Goal: Navigation & Orientation: Find specific page/section

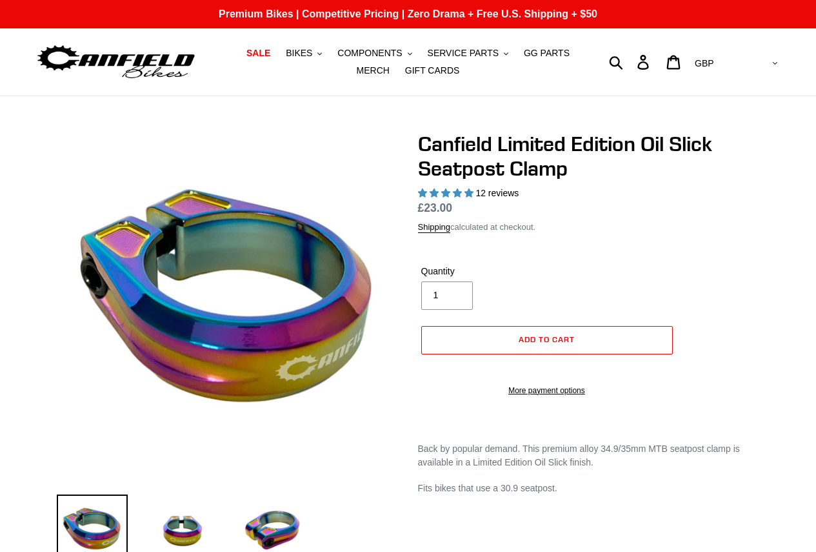
select select "highest-rating"
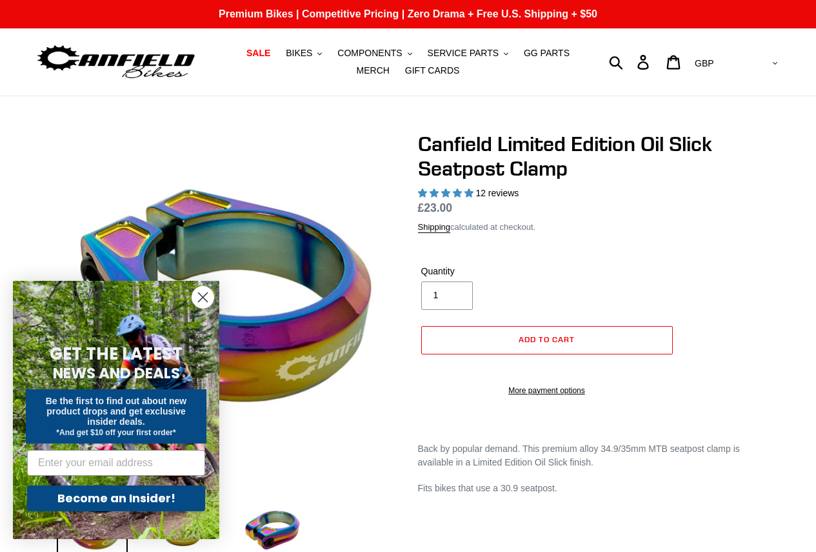
click at [203, 298] on icon "Close dialog" at bounding box center [203, 297] width 9 height 9
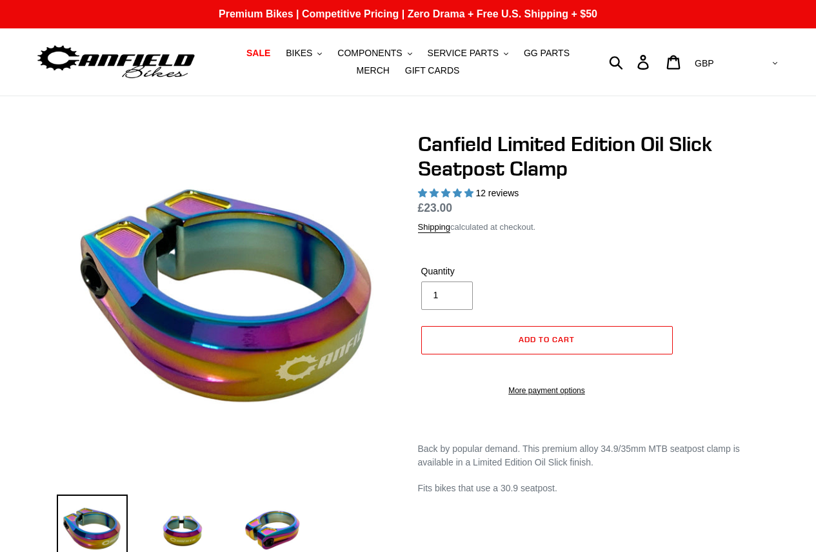
select select "highest-rating"
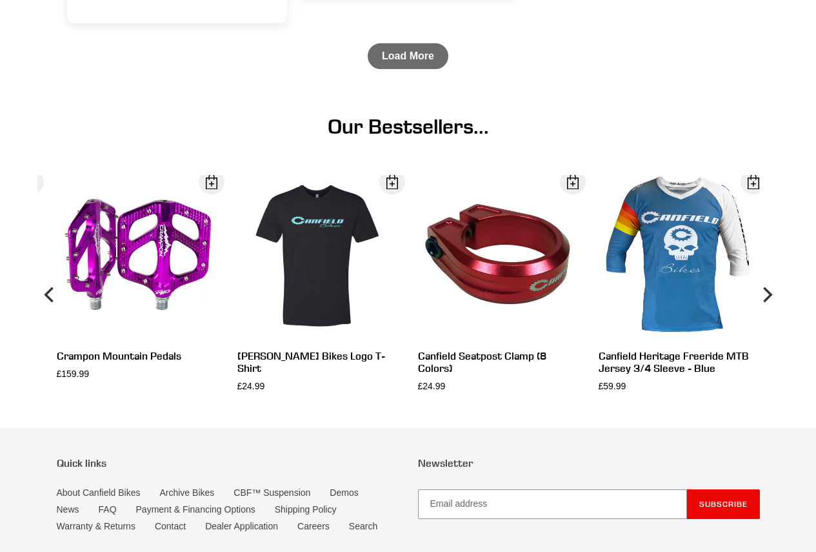
scroll to position [1850, 0]
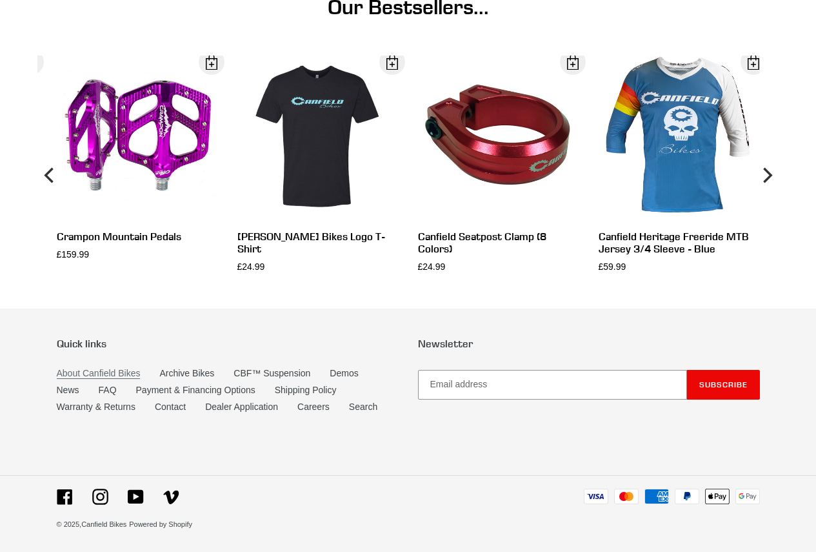
click at [117, 368] on link "About Canfield Bikes" at bounding box center [99, 373] width 84 height 11
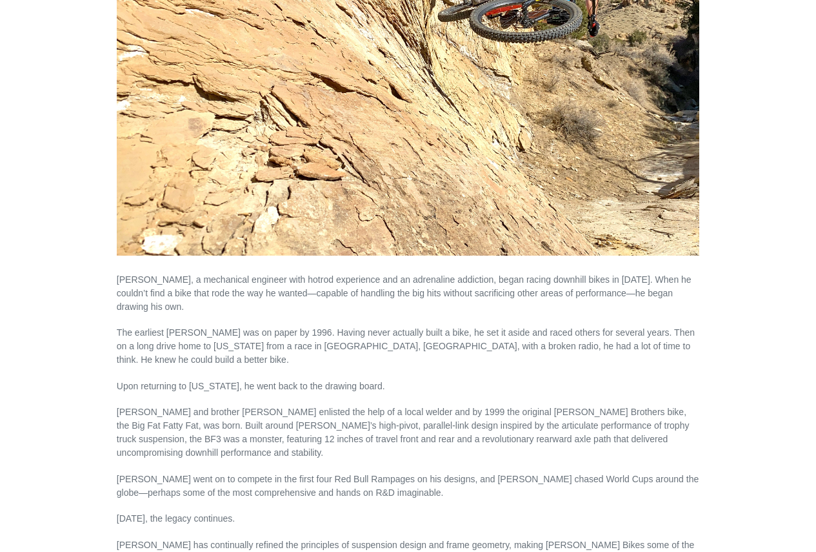
scroll to position [452, 0]
